Goal: Task Accomplishment & Management: Manage account settings

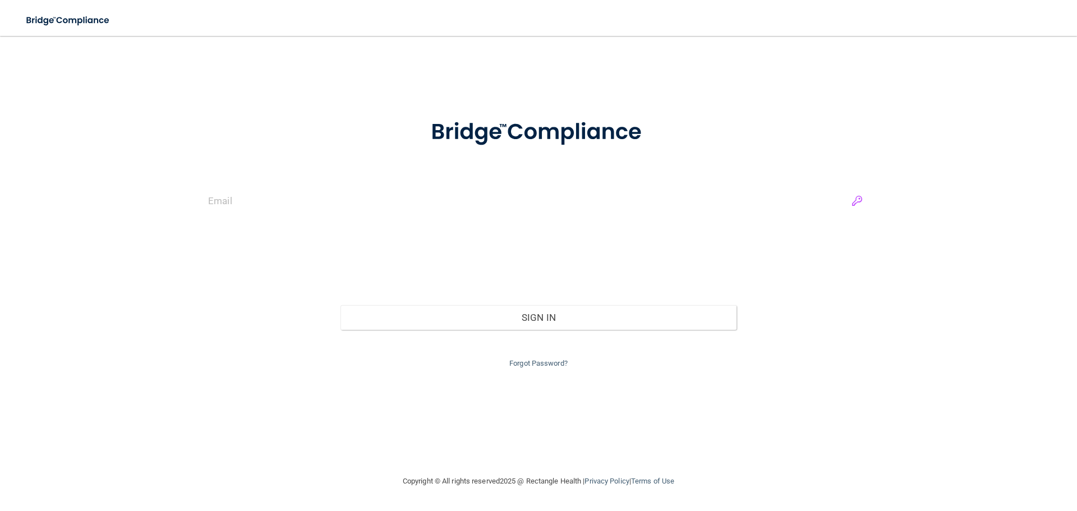
click at [858, 201] on input "email" at bounding box center [538, 200] width 661 height 25
type input "[EMAIL_ADDRESS][DOMAIN_NAME]"
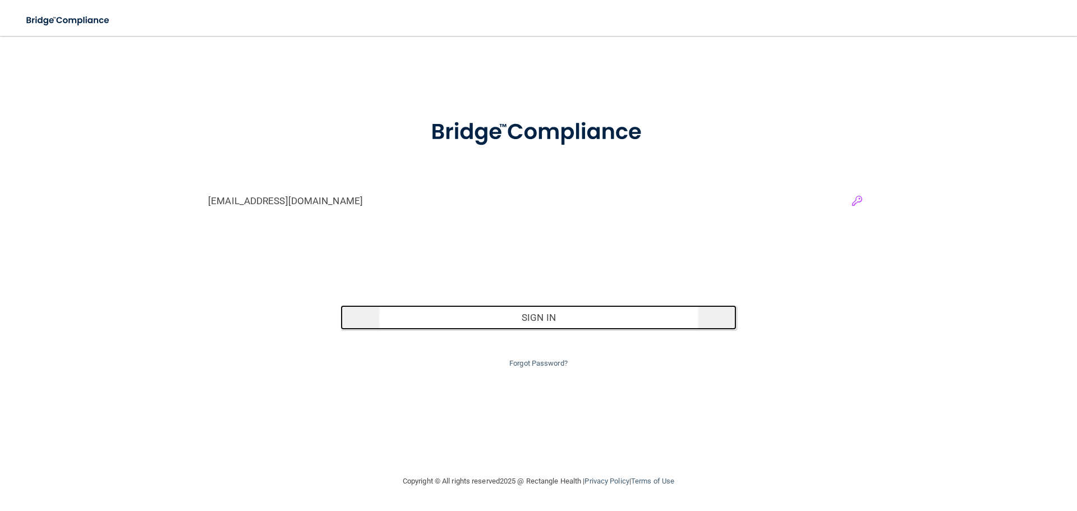
click at [639, 314] on button "Sign In" at bounding box center [538, 317] width 397 height 25
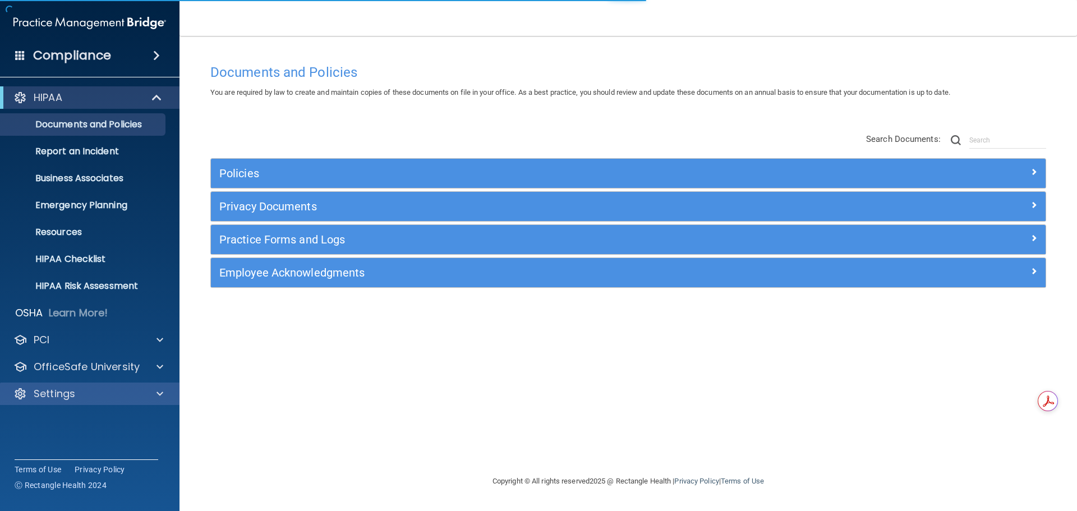
click at [74, 403] on div "Settings" at bounding box center [90, 394] width 180 height 22
click at [76, 400] on div "Settings" at bounding box center [74, 393] width 139 height 13
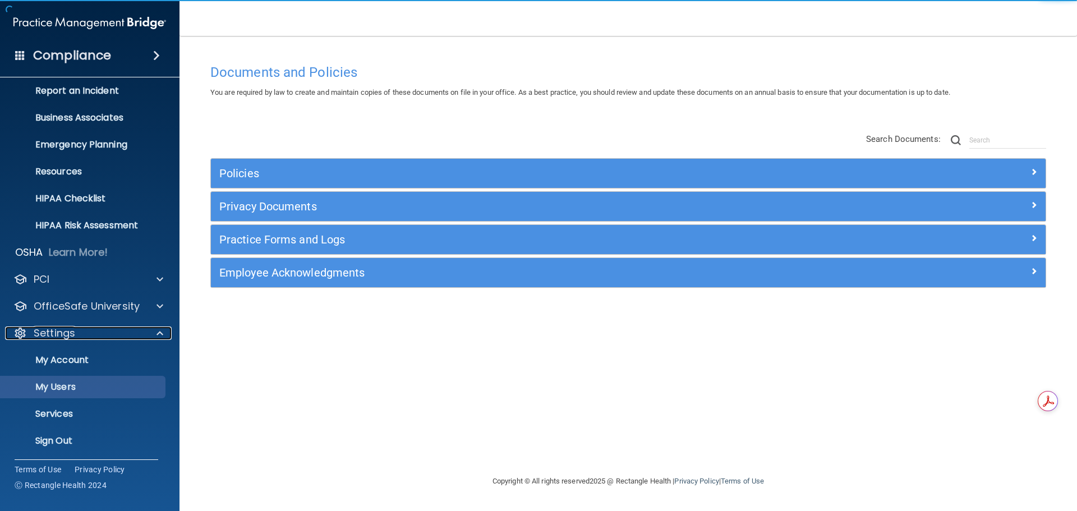
scroll to position [62, 0]
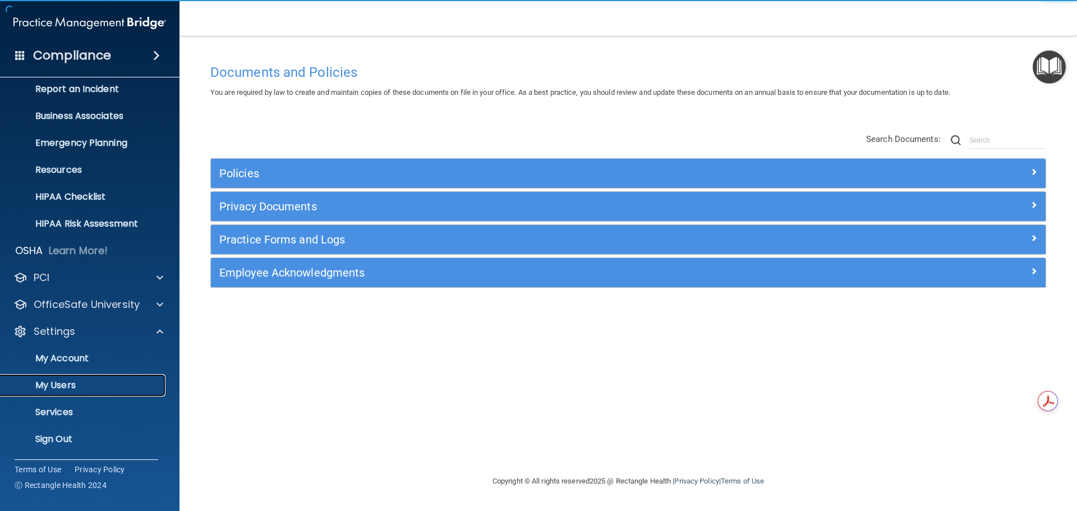
click at [68, 390] on p "My Users" at bounding box center [83, 385] width 153 height 11
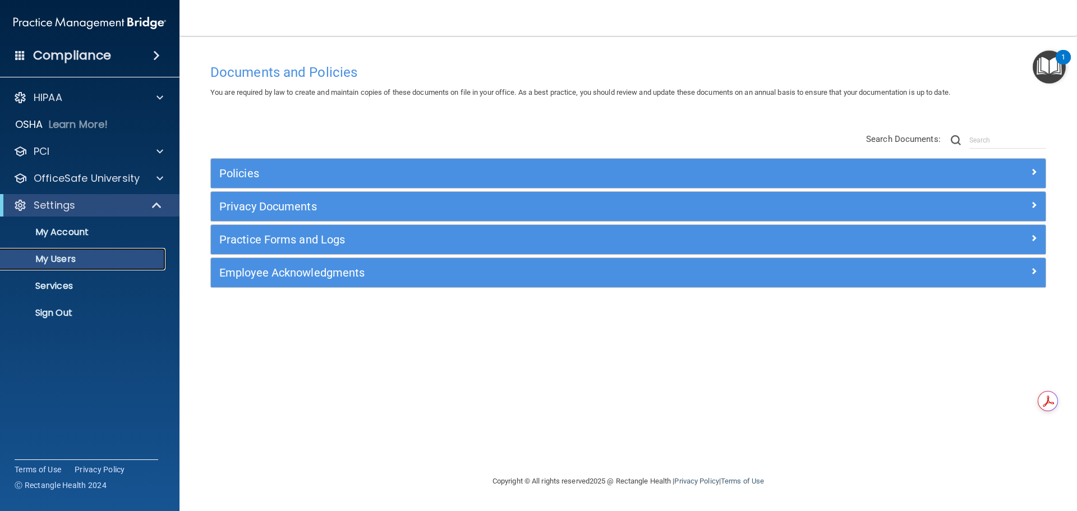
select select "20"
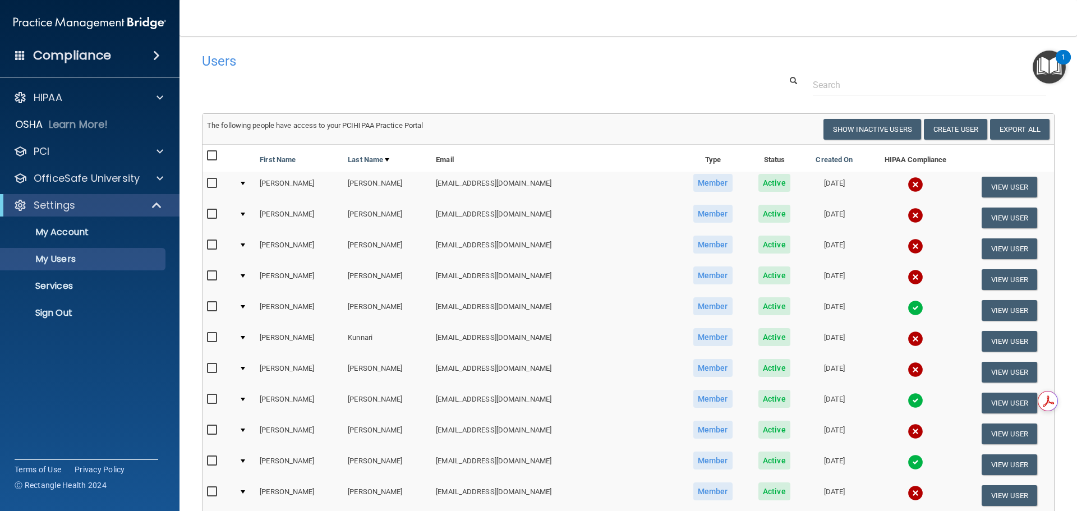
click at [209, 185] on input "checkbox" at bounding box center [213, 183] width 13 height 9
checkbox input "true"
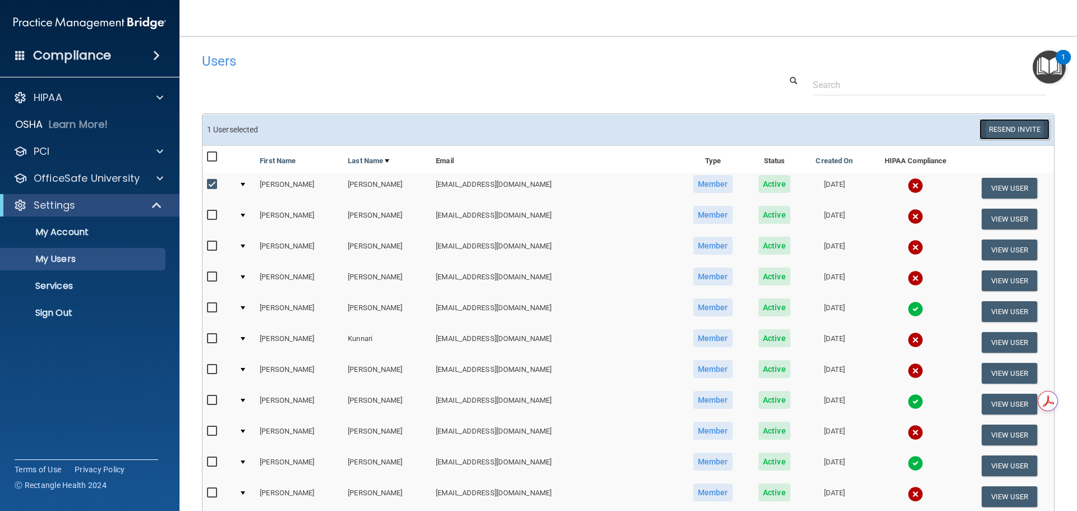
click at [995, 131] on button "Resend Invite" at bounding box center [1014, 129] width 70 height 21
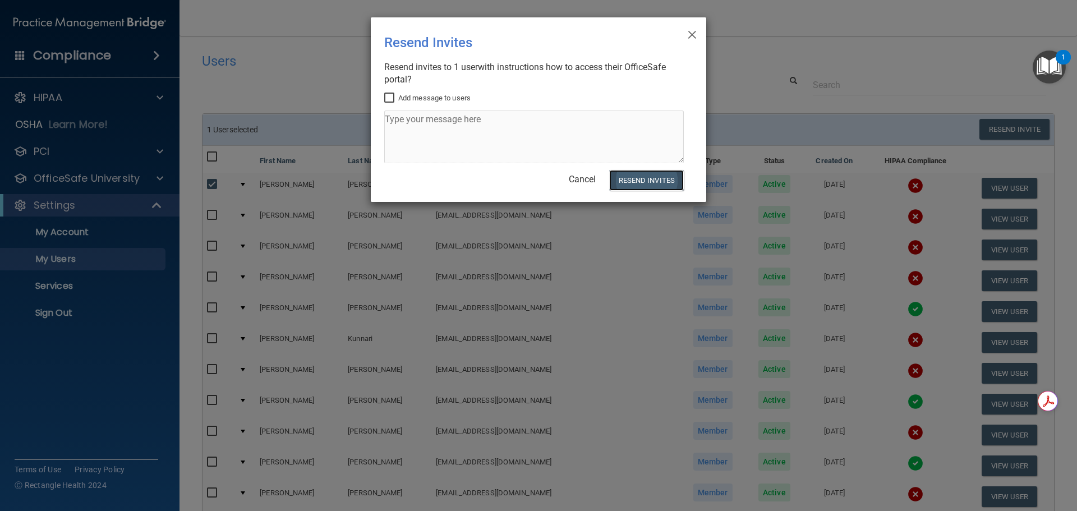
click at [667, 178] on button "Resend Invites" at bounding box center [646, 180] width 75 height 21
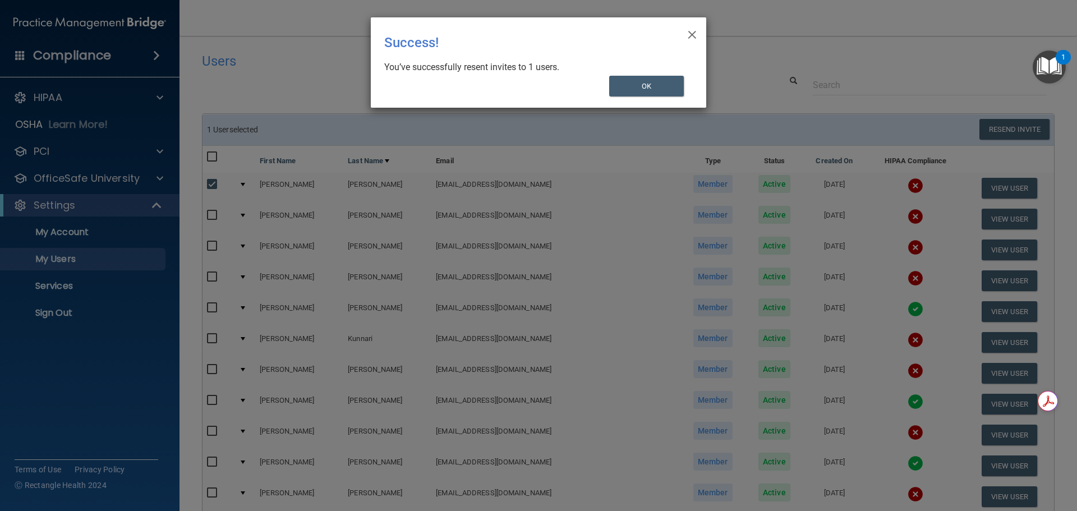
click at [650, 75] on div "× Close Success! You’ve successfully resent invites to 1 users. OK" at bounding box center [538, 62] width 335 height 90
click at [650, 81] on button "OK" at bounding box center [646, 86] width 75 height 21
